Goal: Contribute content: Contribute content

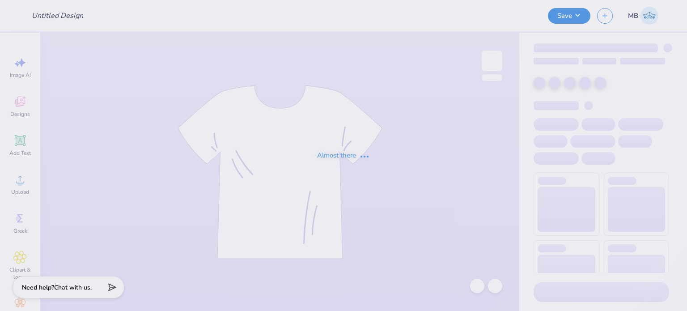
type input "AED Shirt 1"
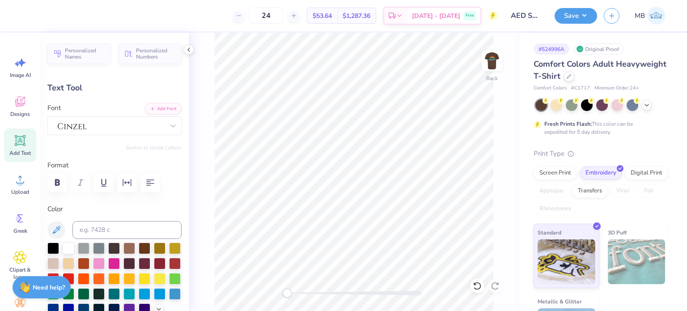
scroll to position [7, 1]
type textarea "AT [GEOGRAPHIC_DATA][US_STATE]"
drag, startPoint x: 289, startPoint y: 295, endPoint x: 346, endPoint y: 293, distance: 56.8
click at [338, 293] on div "Accessibility label" at bounding box center [333, 292] width 9 height 9
type input "9.21"
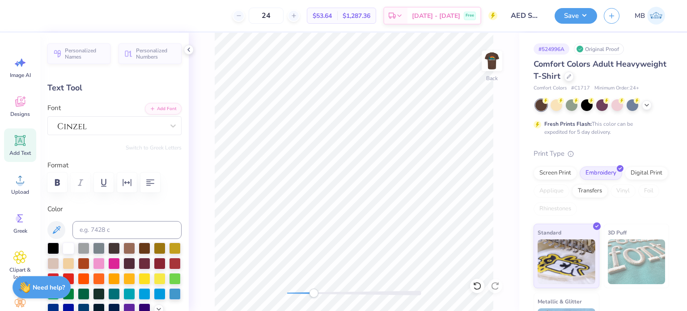
type input "0.51"
click at [16, 143] on icon at bounding box center [20, 140] width 8 height 8
type input "5.59"
type input "1.62"
type input "11.69"
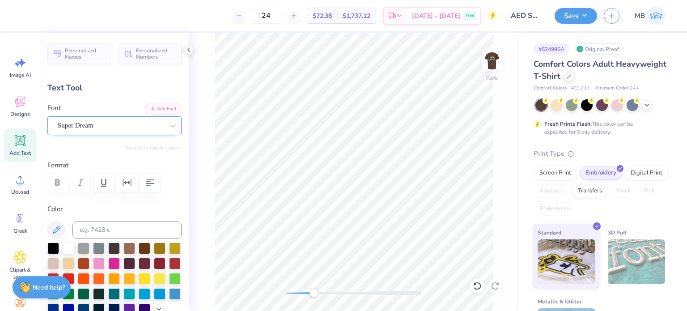
type textarea "®"
click at [89, 126] on div "Super Dream" at bounding box center [111, 125] width 108 height 14
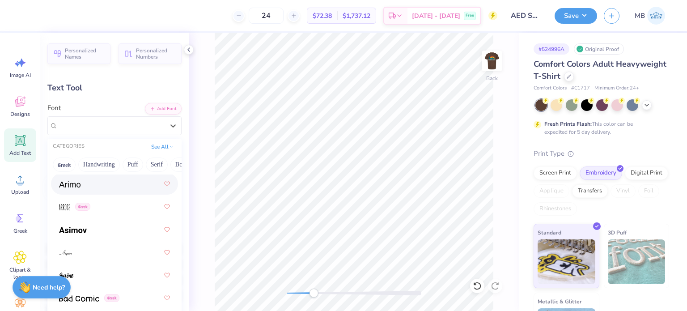
scroll to position [459, 0]
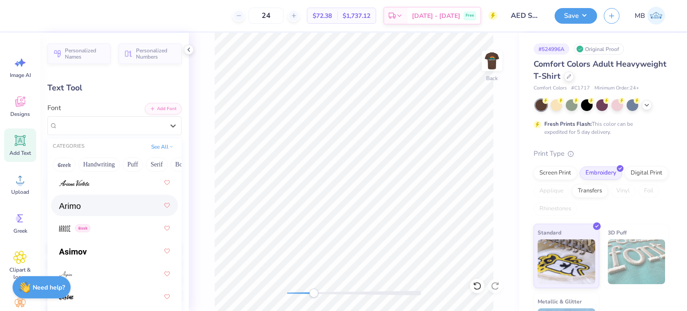
click at [84, 210] on div at bounding box center [114, 205] width 111 height 16
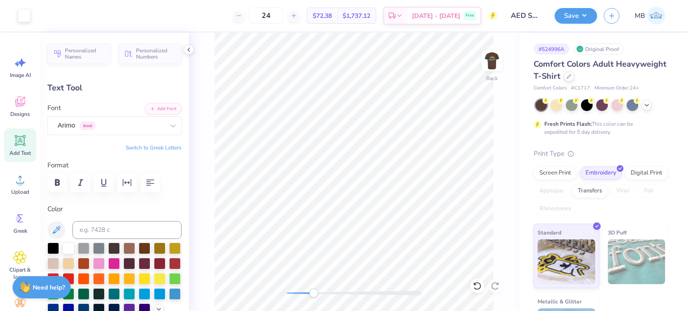
type input "1.63"
type input "11.68"
type input "0.25"
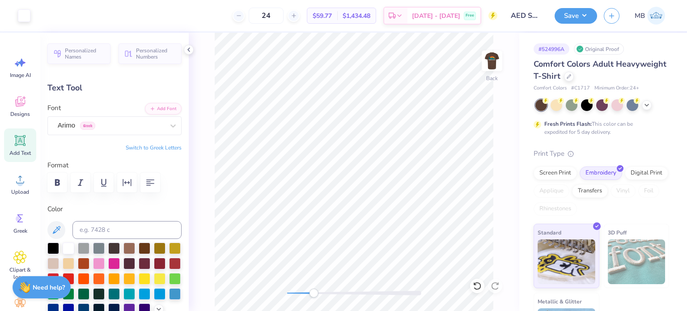
type input "7.66"
type input "0.19"
click at [492, 60] on img at bounding box center [492, 61] width 36 height 36
click at [16, 142] on icon at bounding box center [20, 140] width 8 height 8
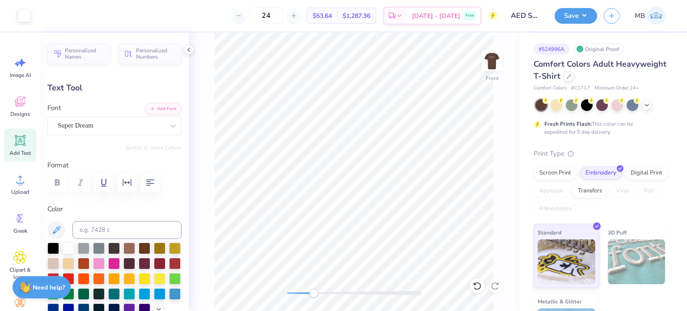
type input "5.69"
type input "1.65"
type input "12.93"
type textarea "TM"
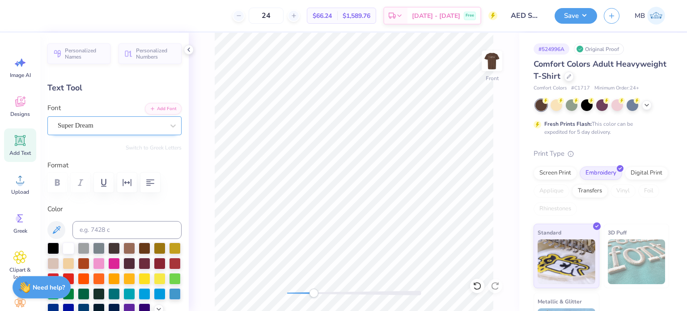
click at [59, 124] on div "Super Dream" at bounding box center [111, 125] width 108 height 14
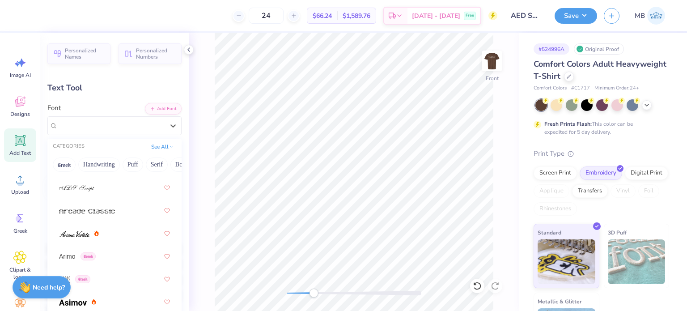
scroll to position [402, 0]
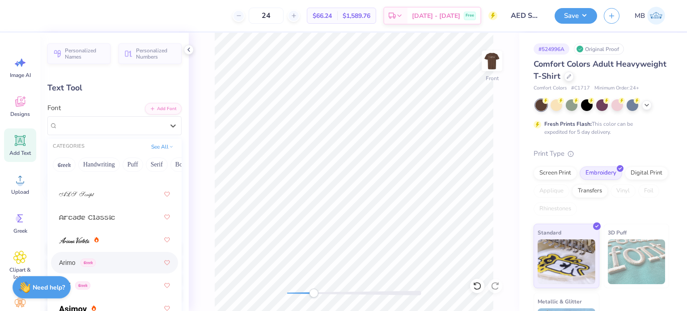
click at [66, 261] on span "Arimo" at bounding box center [67, 262] width 17 height 9
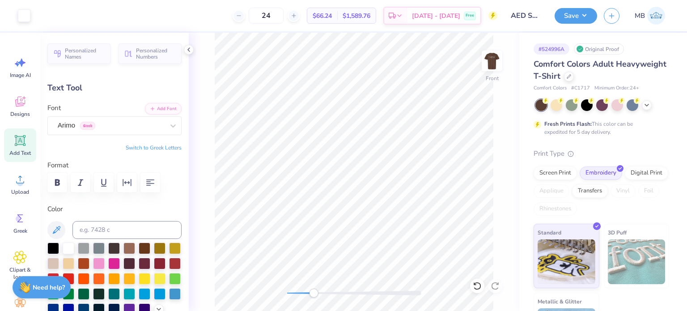
type input "3.15"
type input "1.62"
type input "12.94"
type input "0.26"
type input "0.13"
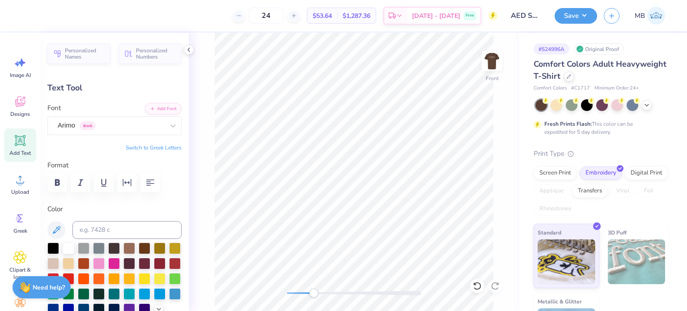
type input "7.81"
click at [583, 16] on button "Save" at bounding box center [575, 15] width 42 height 16
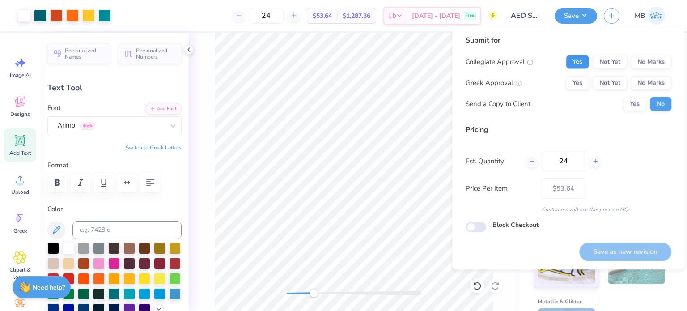
click at [580, 65] on button "Yes" at bounding box center [576, 62] width 23 height 14
click at [580, 89] on button "Yes" at bounding box center [576, 83] width 23 height 14
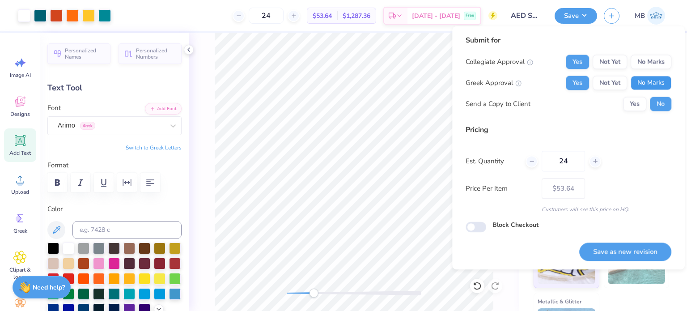
click at [649, 85] on button "No Marks" at bounding box center [650, 83] width 41 height 14
click at [630, 258] on button "Save as new revision" at bounding box center [625, 251] width 92 height 18
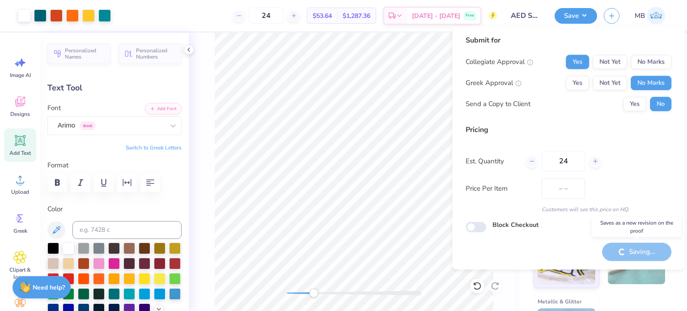
type input "$53.64"
